Goal: Find specific page/section

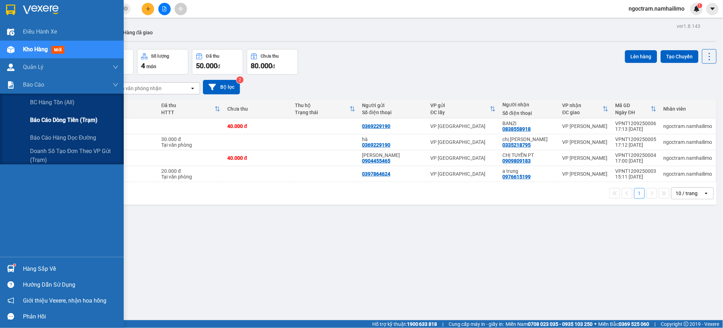
click at [53, 119] on span "Báo cáo dòng tiền (trạm)" at bounding box center [63, 120] width 67 height 9
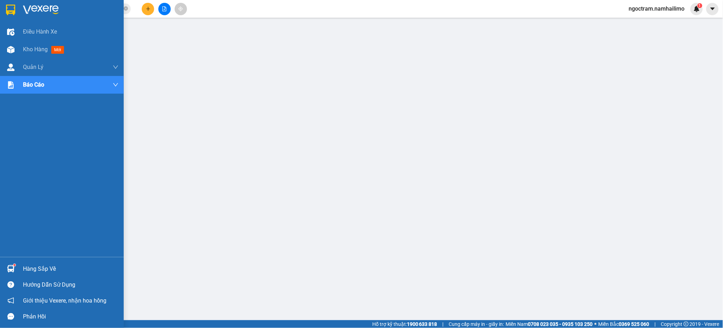
click at [14, 9] on img at bounding box center [10, 10] width 9 height 11
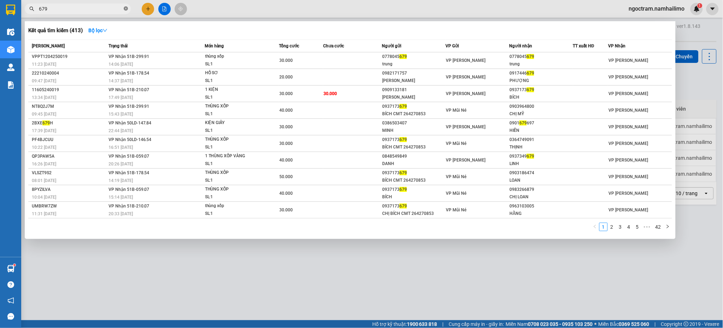
click at [124, 7] on icon "close-circle" at bounding box center [126, 8] width 4 height 4
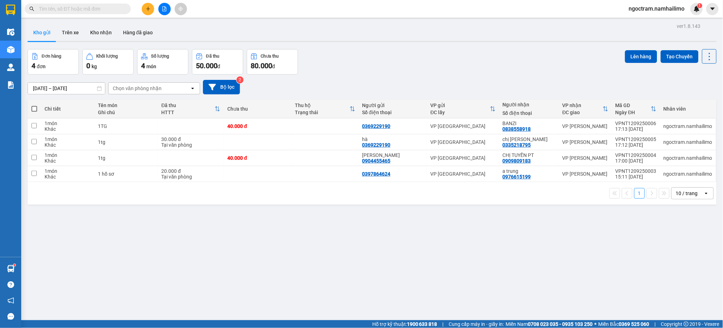
click at [105, 11] on input "text" at bounding box center [80, 9] width 83 height 8
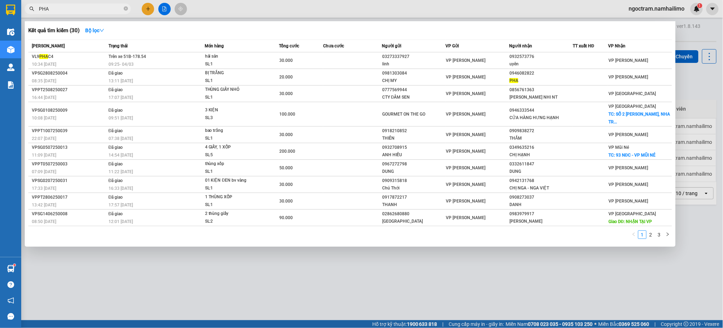
type input "PHA"
